Goal: Transaction & Acquisition: Purchase product/service

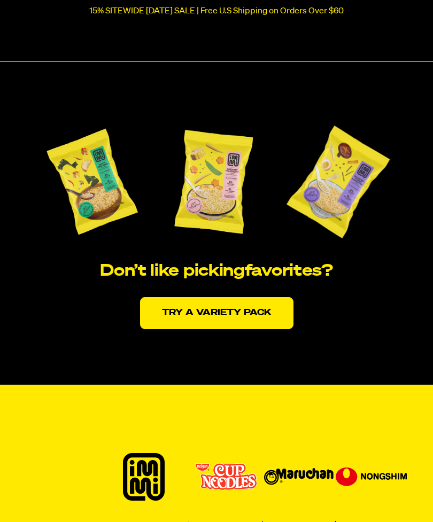
scroll to position [2076, 0]
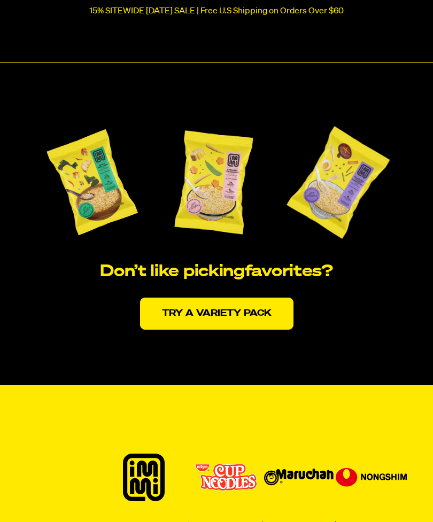
click at [266, 327] on link "Try a variety pack" at bounding box center [216, 314] width 153 height 32
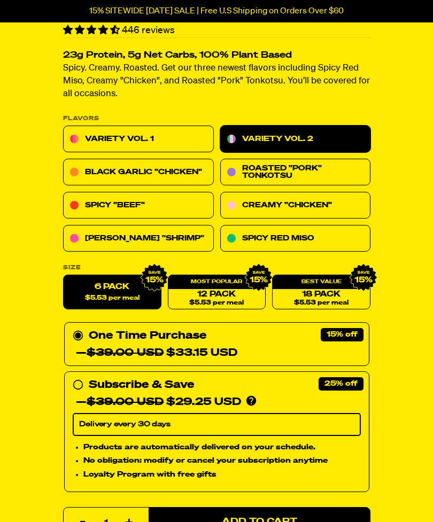
scroll to position [314, 0]
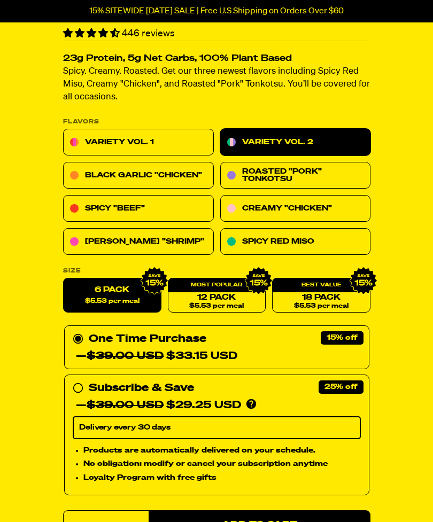
click at [350, 204] on link "Creamy "Chicken"" at bounding box center [295, 208] width 151 height 27
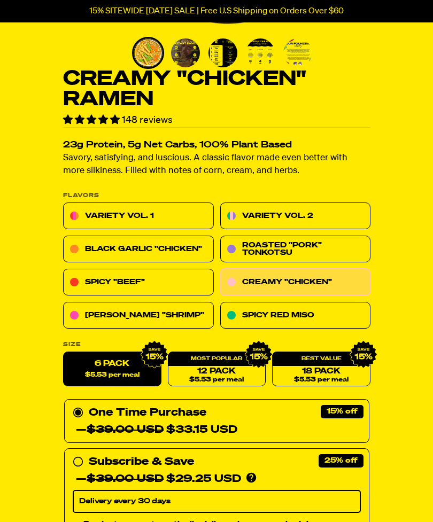
scroll to position [249, 0]
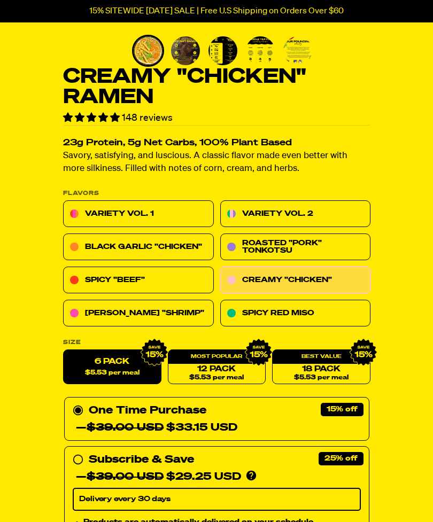
click at [179, 248] on link "Black Garlic "Chicken"" at bounding box center [138, 247] width 151 height 27
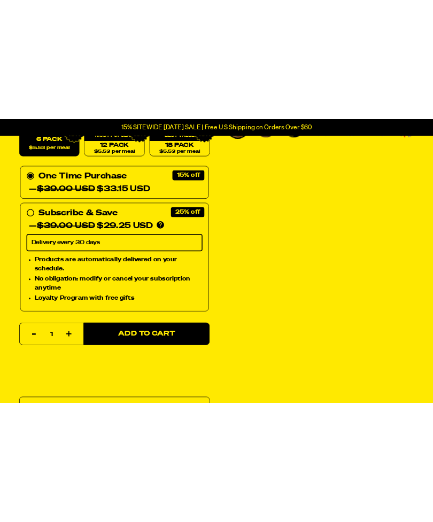
scroll to position [355, 0]
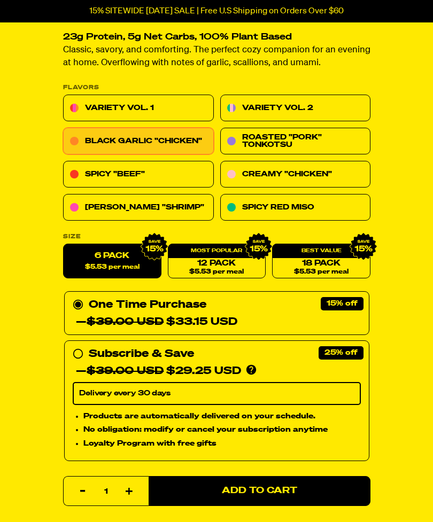
click at [309, 110] on link "Variety Vol. 2" at bounding box center [295, 108] width 151 height 27
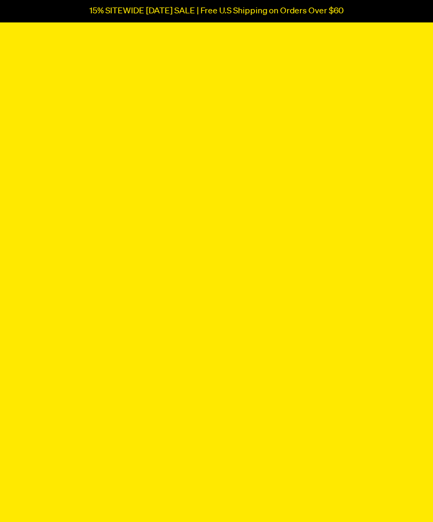
scroll to position [3626, 0]
